Goal: Information Seeking & Learning: Check status

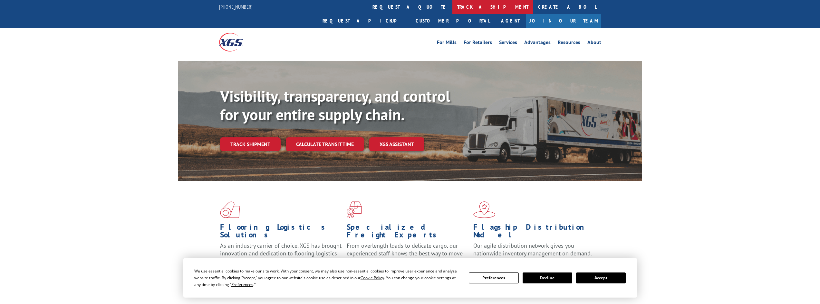
click at [452, 5] on link "track a shipment" at bounding box center [492, 7] width 81 height 14
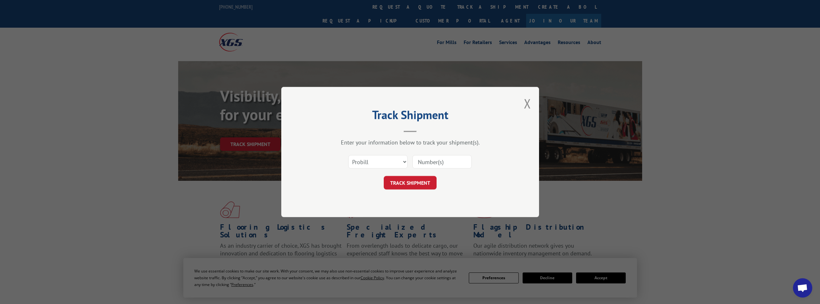
click at [427, 157] on input at bounding box center [441, 162] width 59 height 14
paste input "17666697"
type input "17666697"
click at [414, 179] on button "TRACK SHIPMENT" at bounding box center [410, 183] width 53 height 14
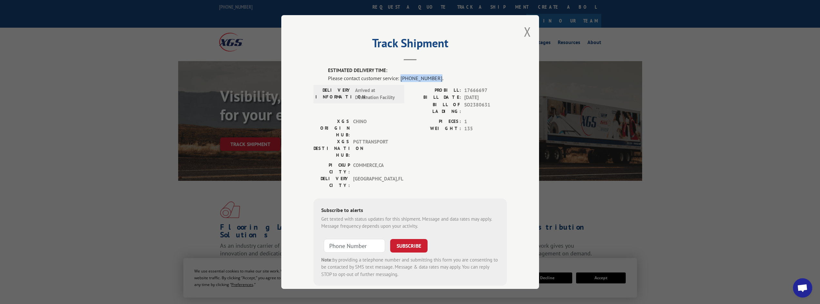
drag, startPoint x: 430, startPoint y: 77, endPoint x: 398, endPoint y: 78, distance: 32.2
click at [398, 78] on div "Please contact customer service: [PHONE_NUMBER]." at bounding box center [417, 78] width 179 height 8
click at [398, 80] on div "Please contact customer service: [PHONE_NUMBER]." at bounding box center [417, 78] width 179 height 8
drag, startPoint x: 398, startPoint y: 77, endPoint x: 432, endPoint y: 74, distance: 33.9
click at [432, 74] on div "Please contact customer service: [PHONE_NUMBER]." at bounding box center [417, 78] width 179 height 8
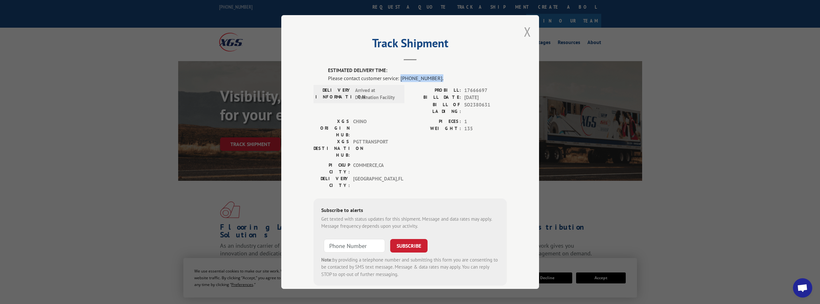
click at [524, 29] on button "Close modal" at bounding box center [527, 31] width 7 height 17
